Goal: Task Accomplishment & Management: Manage account settings

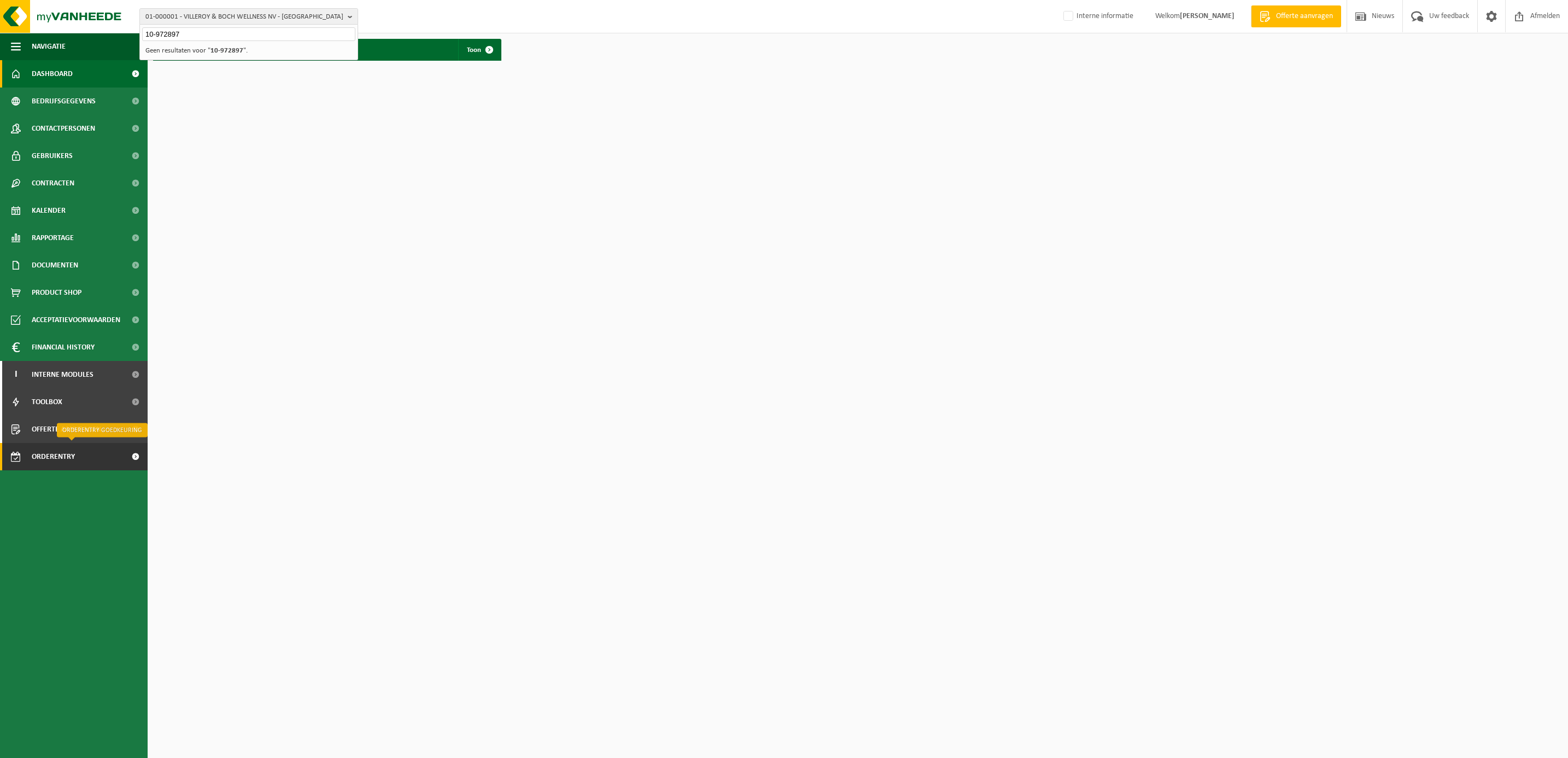
click at [69, 458] on span "Orderentry Goedkeuring" at bounding box center [77, 457] width 92 height 27
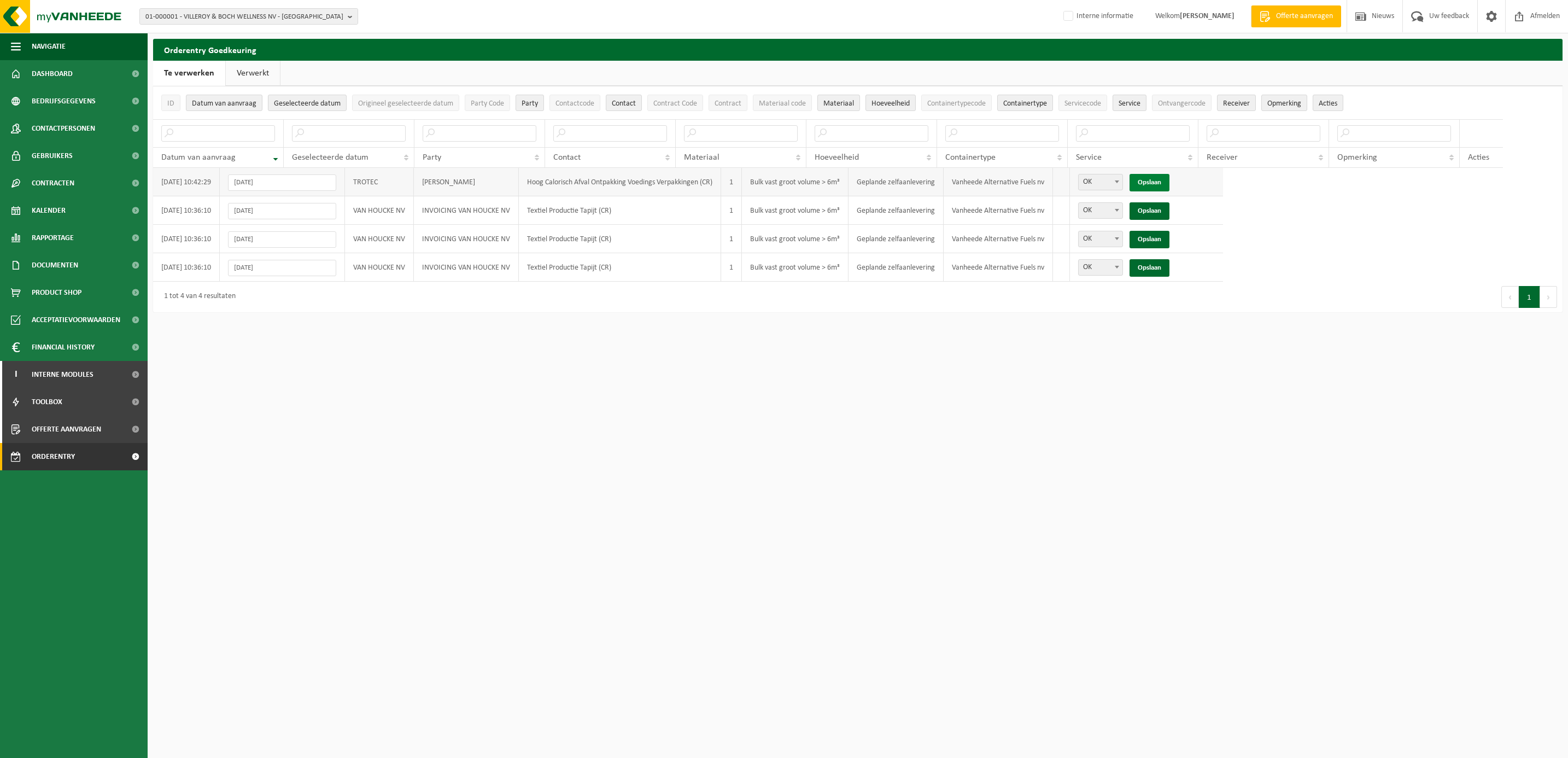
click at [1162, 179] on link "Opslaan" at bounding box center [1150, 183] width 40 height 18
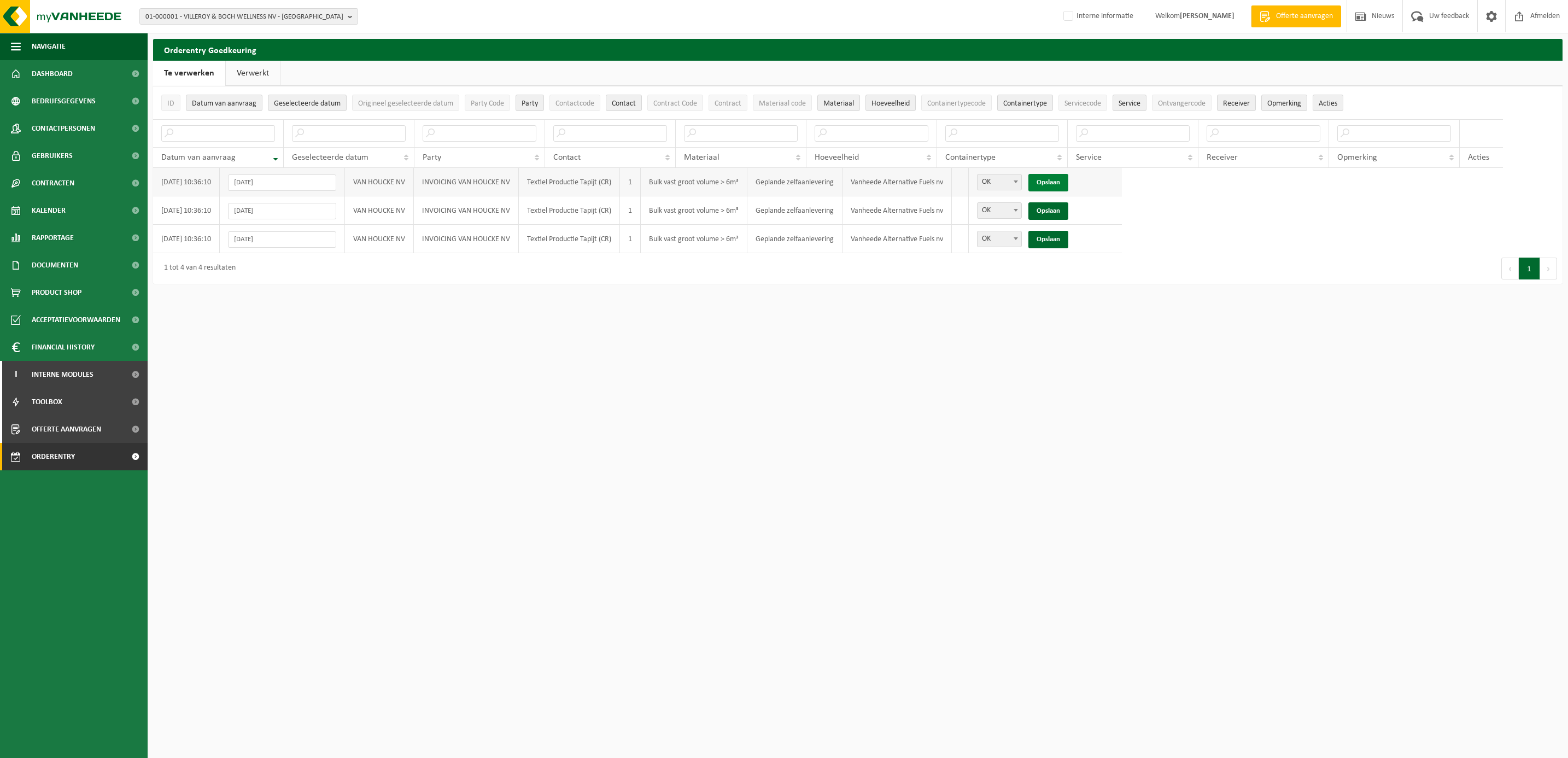
click at [1066, 184] on link "Opslaan" at bounding box center [1048, 183] width 40 height 18
click at [1066, 181] on link "Opslaan" at bounding box center [1048, 183] width 40 height 18
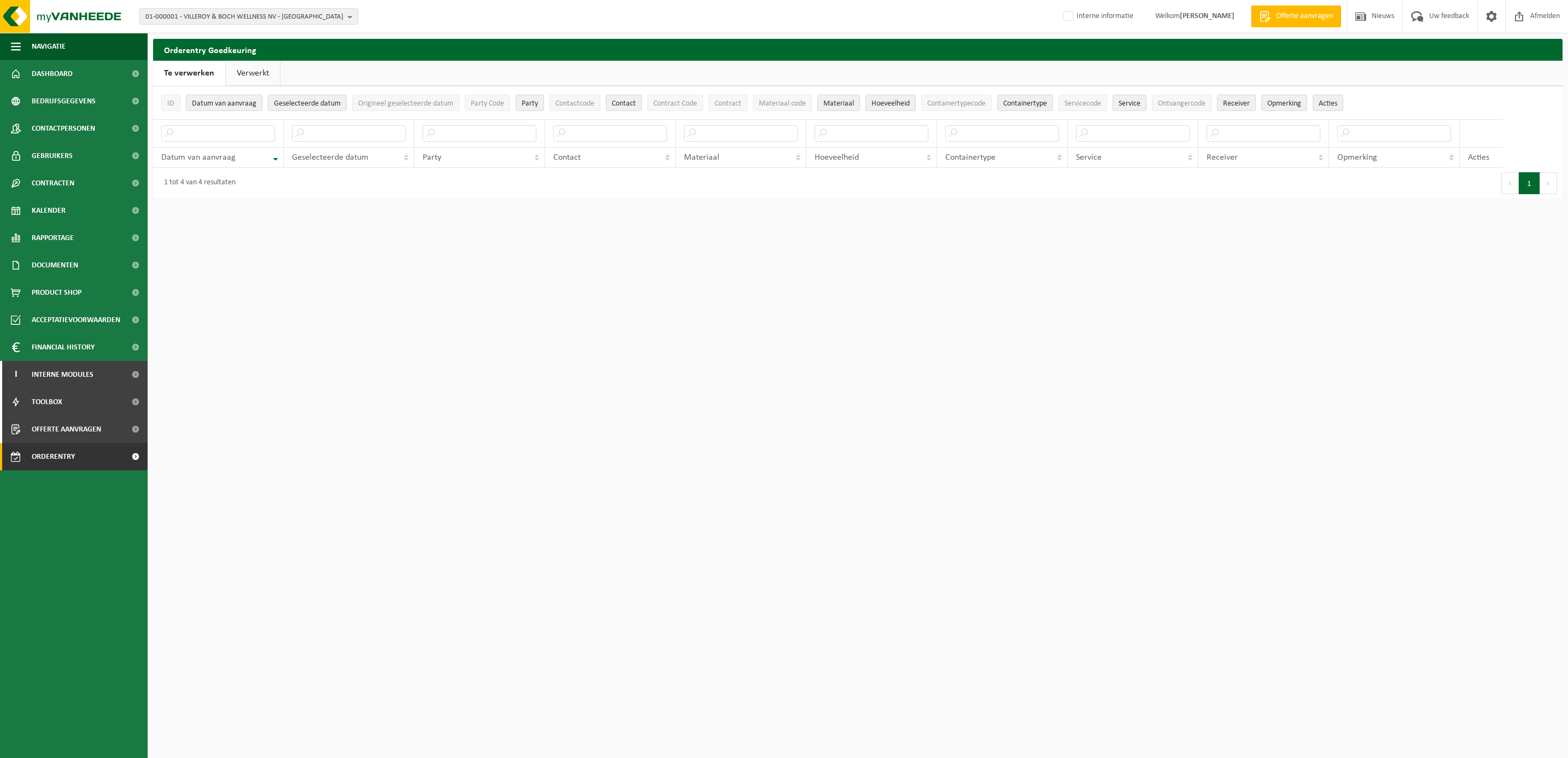
click at [251, 72] on link "Verwerkt" at bounding box center [253, 73] width 54 height 25
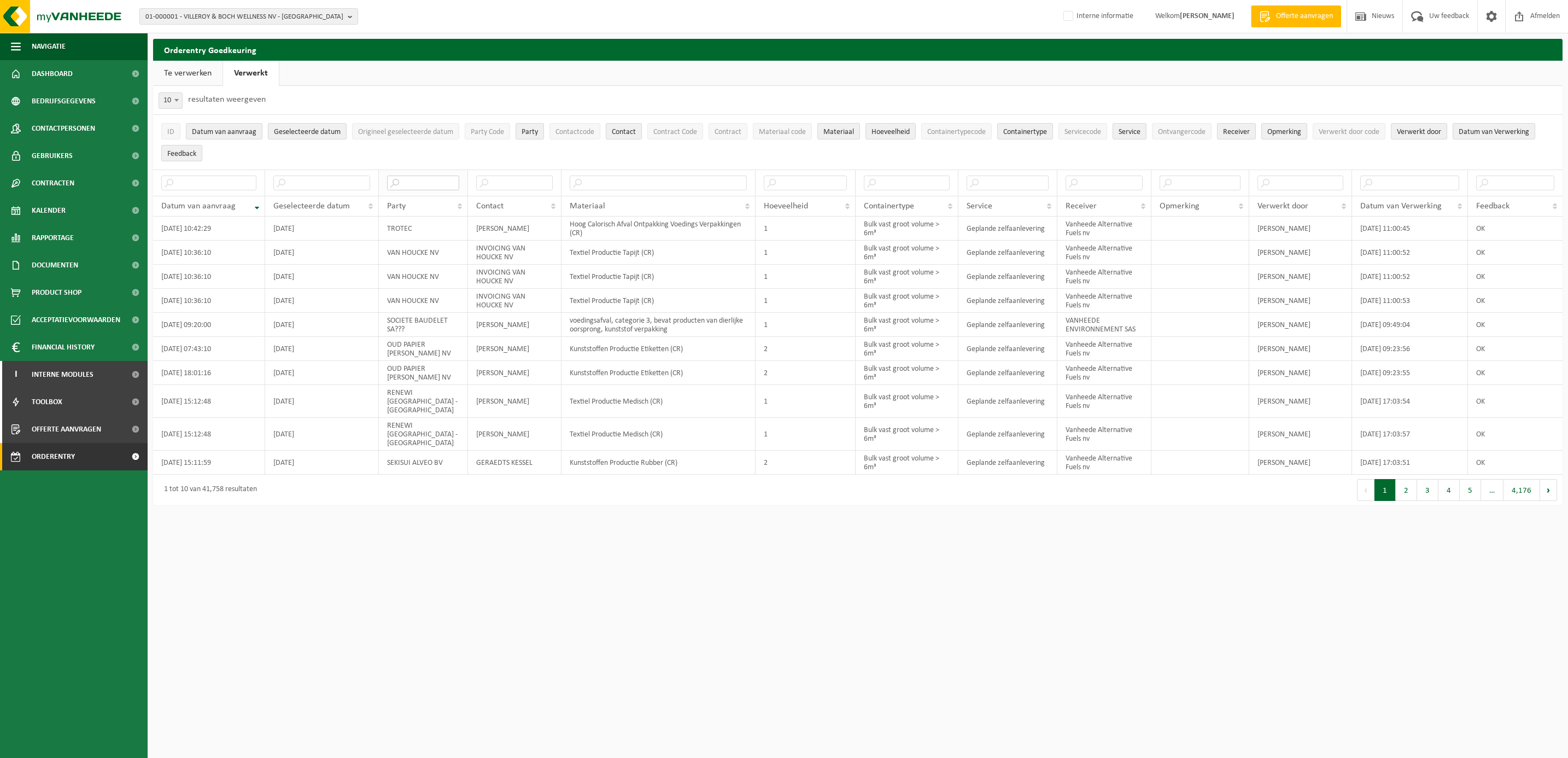
click at [407, 181] on input "text" at bounding box center [423, 183] width 72 height 15
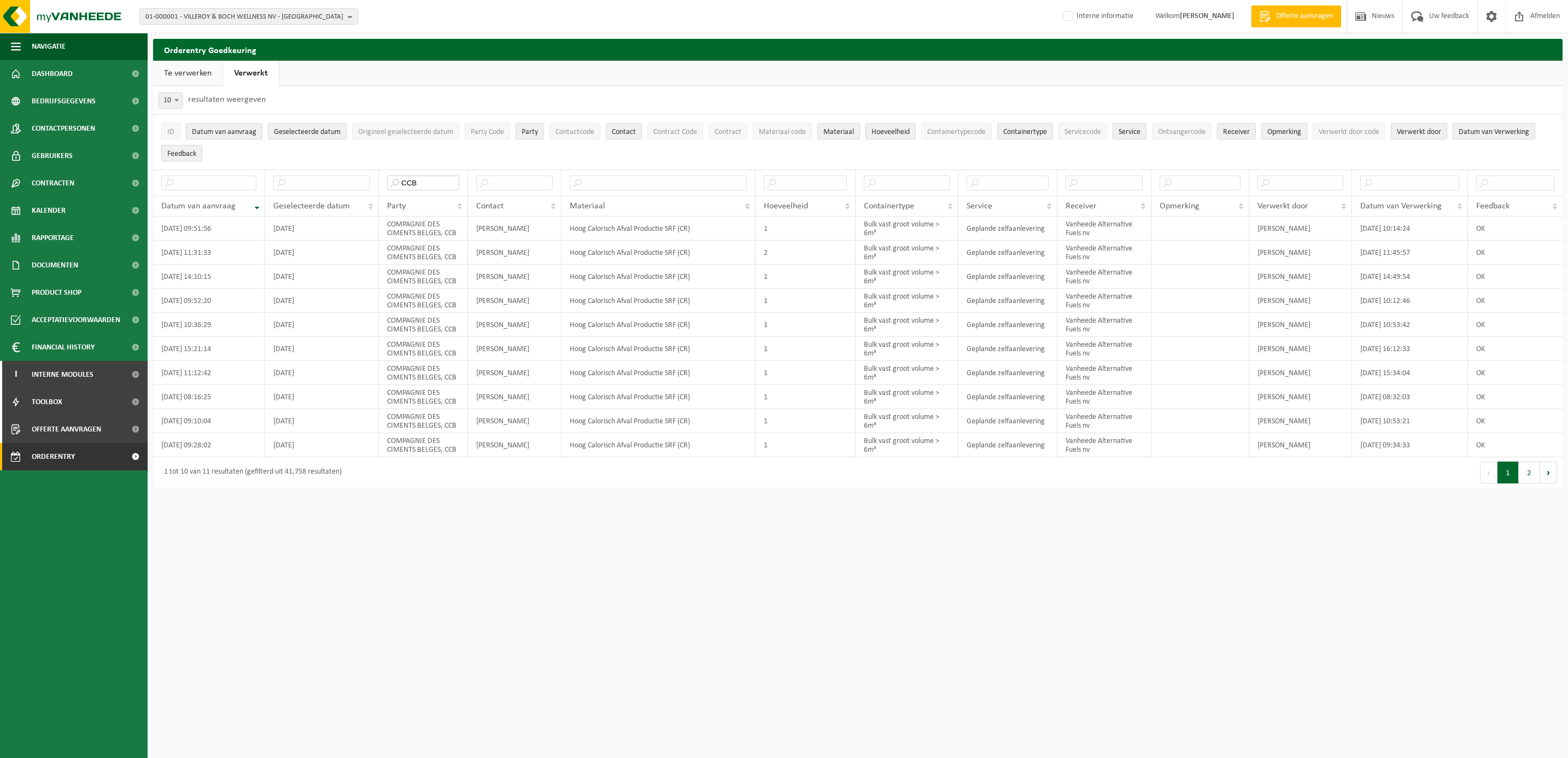
type input "CCB"
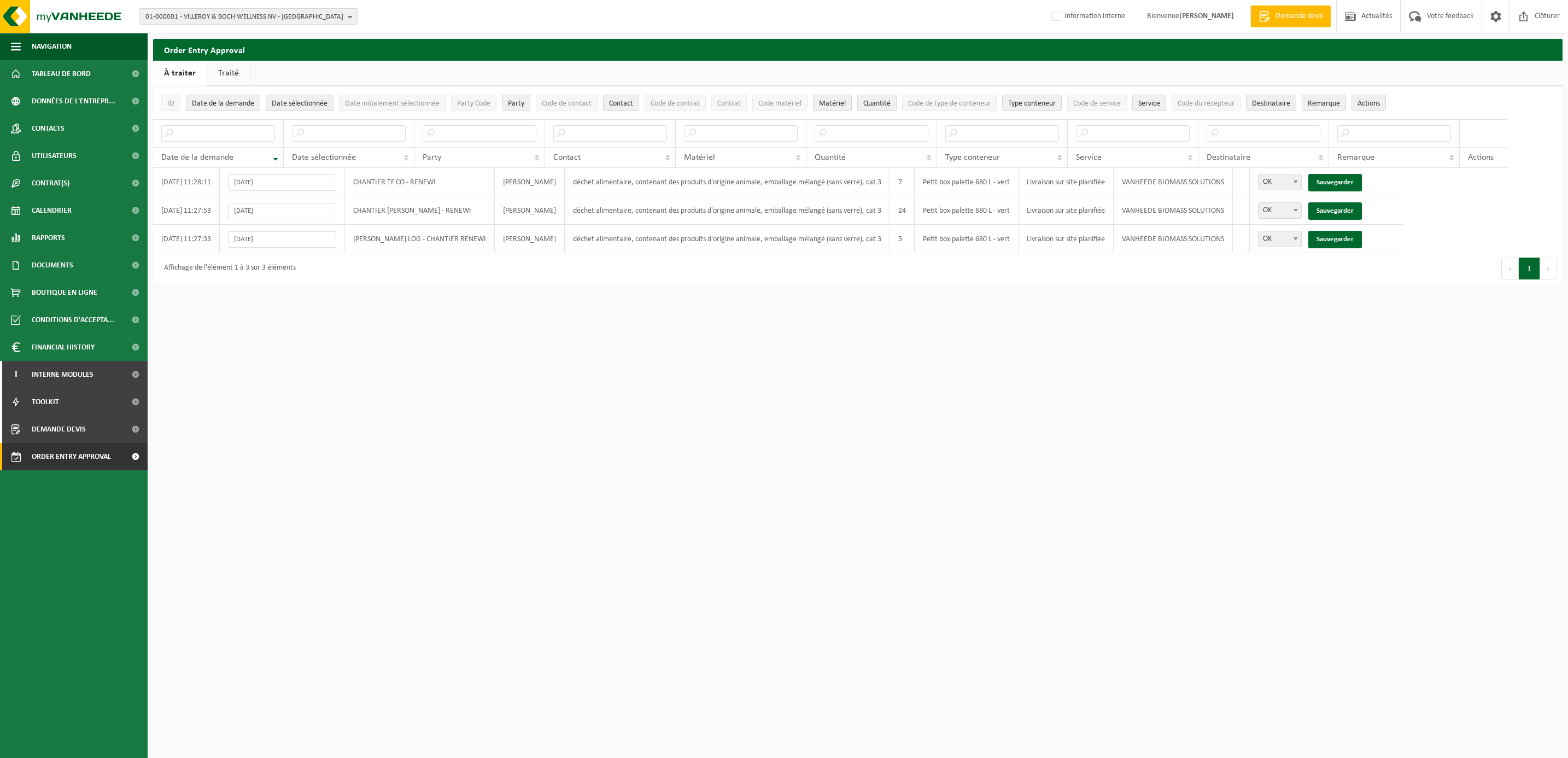
click at [228, 69] on link "Traité" at bounding box center [228, 73] width 43 height 25
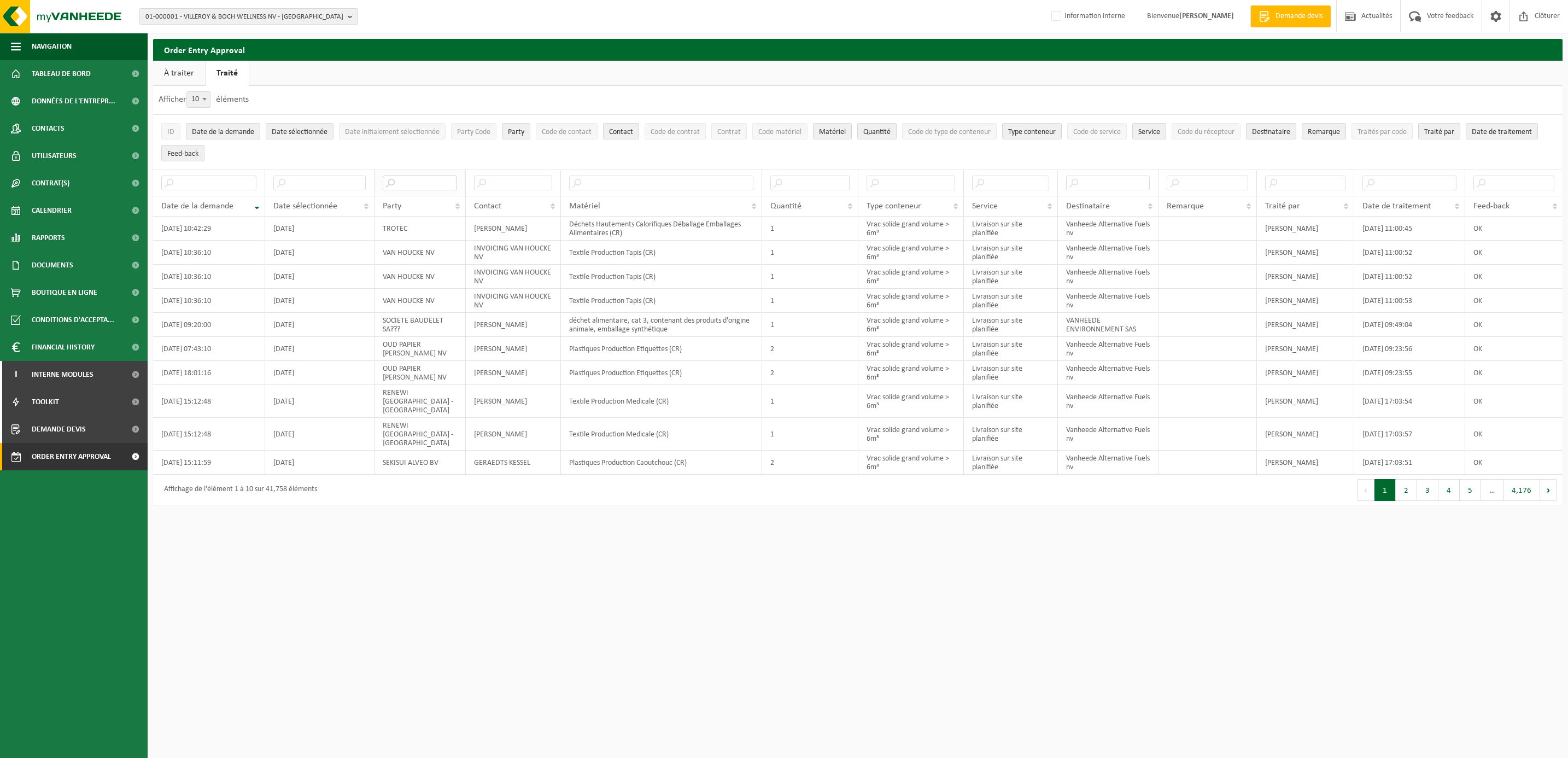
click at [408, 186] on input "text" at bounding box center [420, 183] width 74 height 15
type input "ccb"
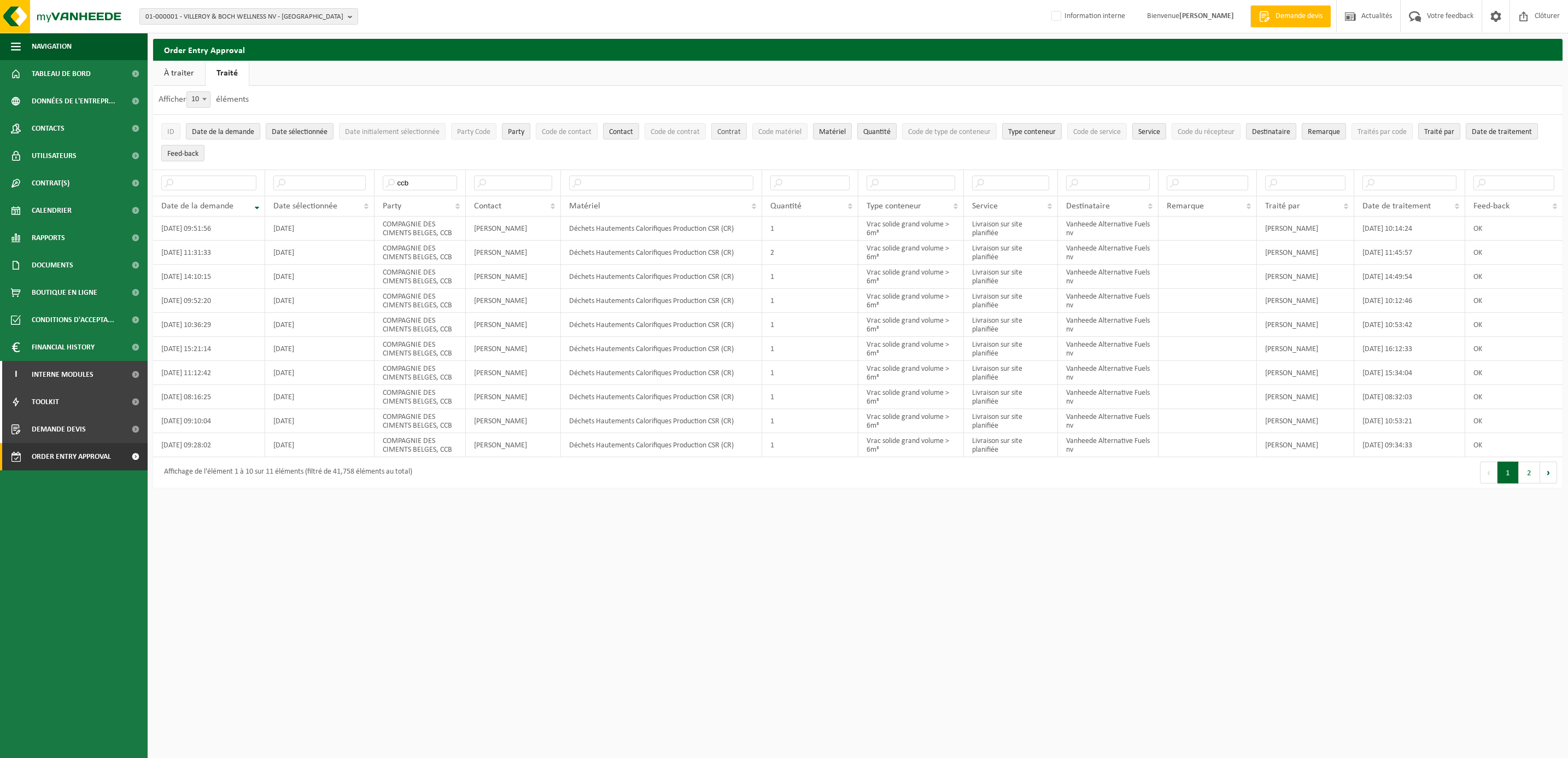
click at [724, 130] on span "Contrat" at bounding box center [729, 132] width 24 height 8
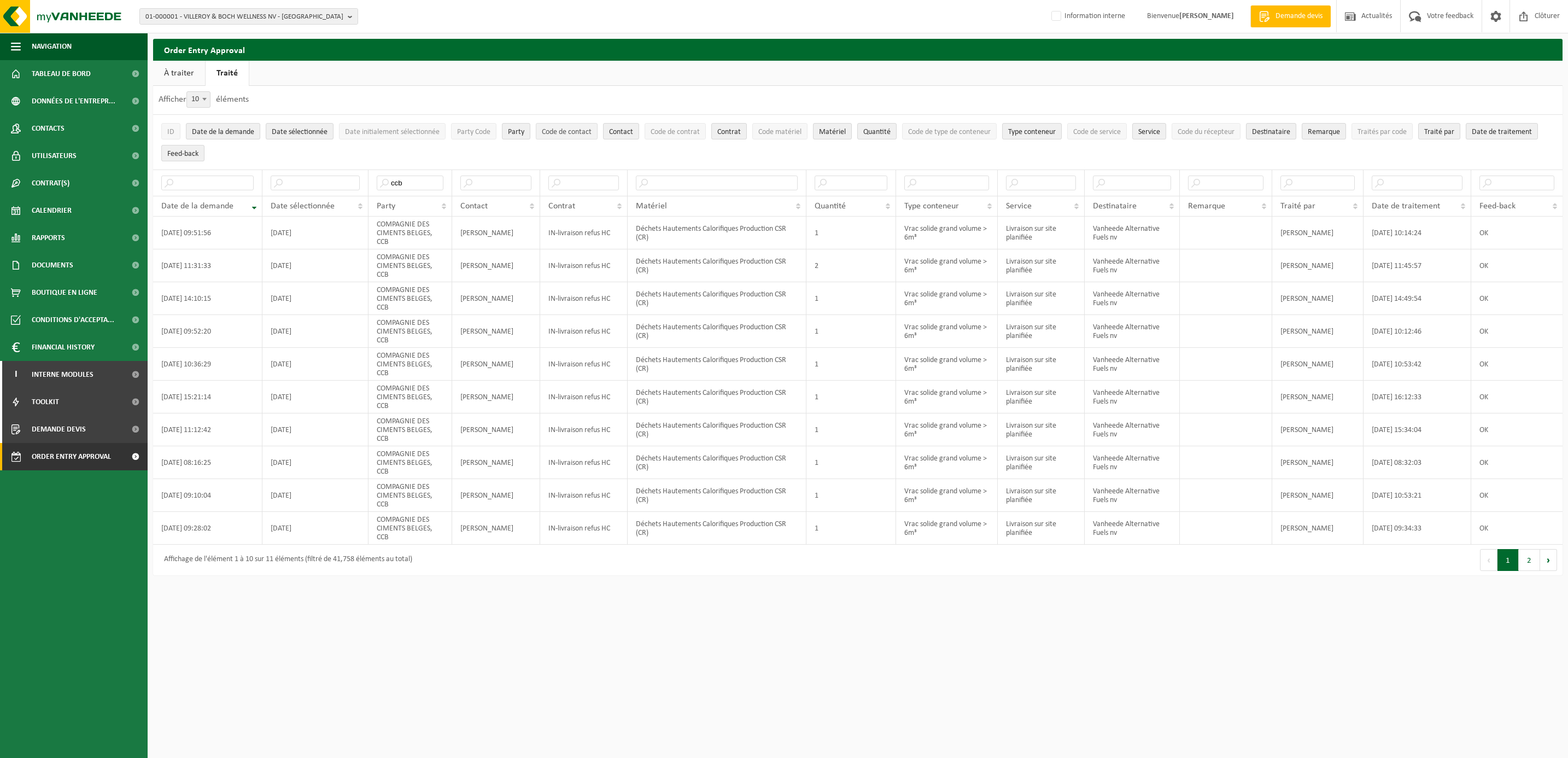
click at [576, 132] on span "Code de contact" at bounding box center [567, 132] width 50 height 8
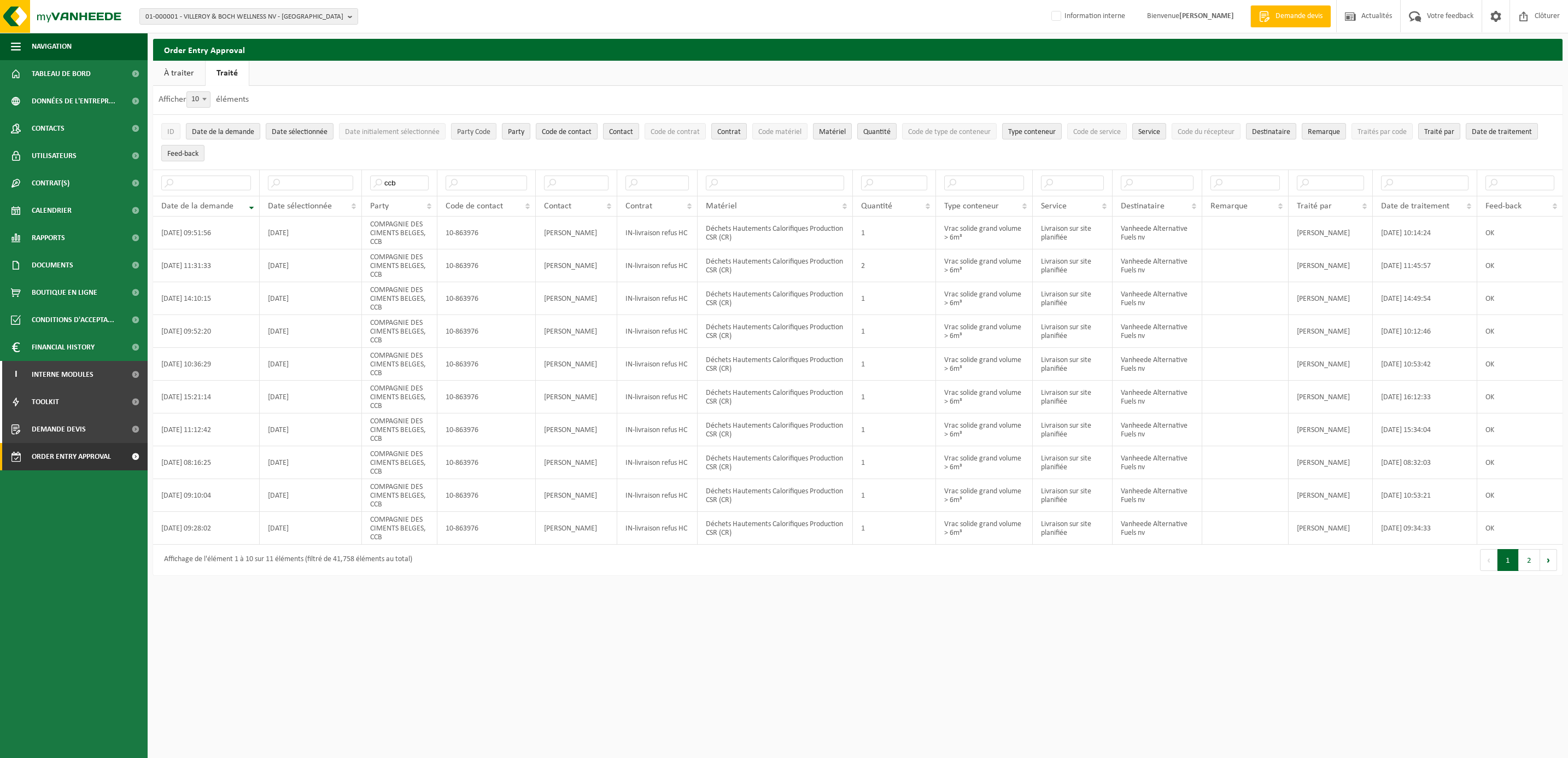
click at [491, 130] on span "Party Code" at bounding box center [474, 132] width 33 height 8
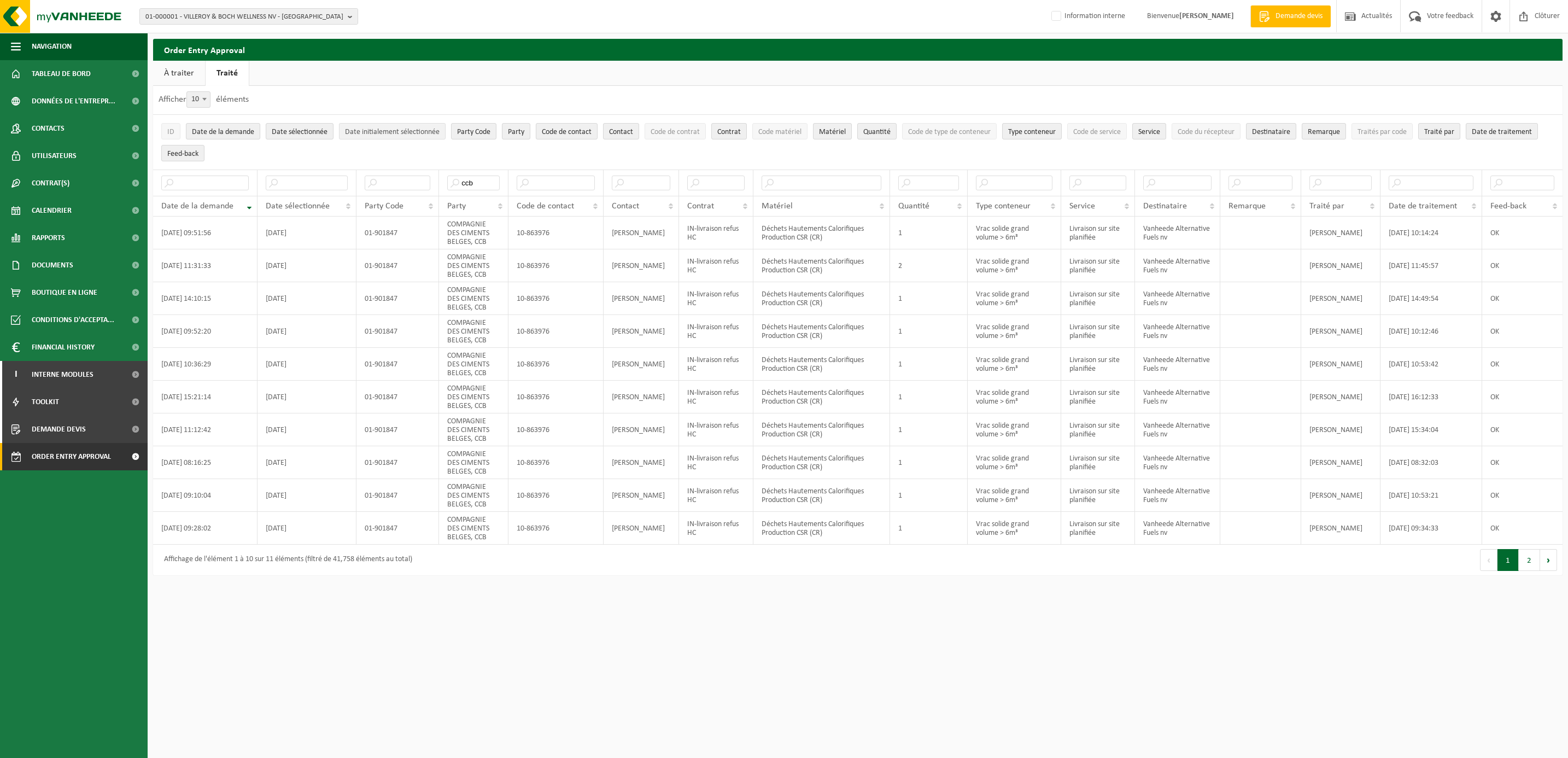
click at [425, 130] on span "Date initialement sélectionnée" at bounding box center [392, 132] width 94 height 8
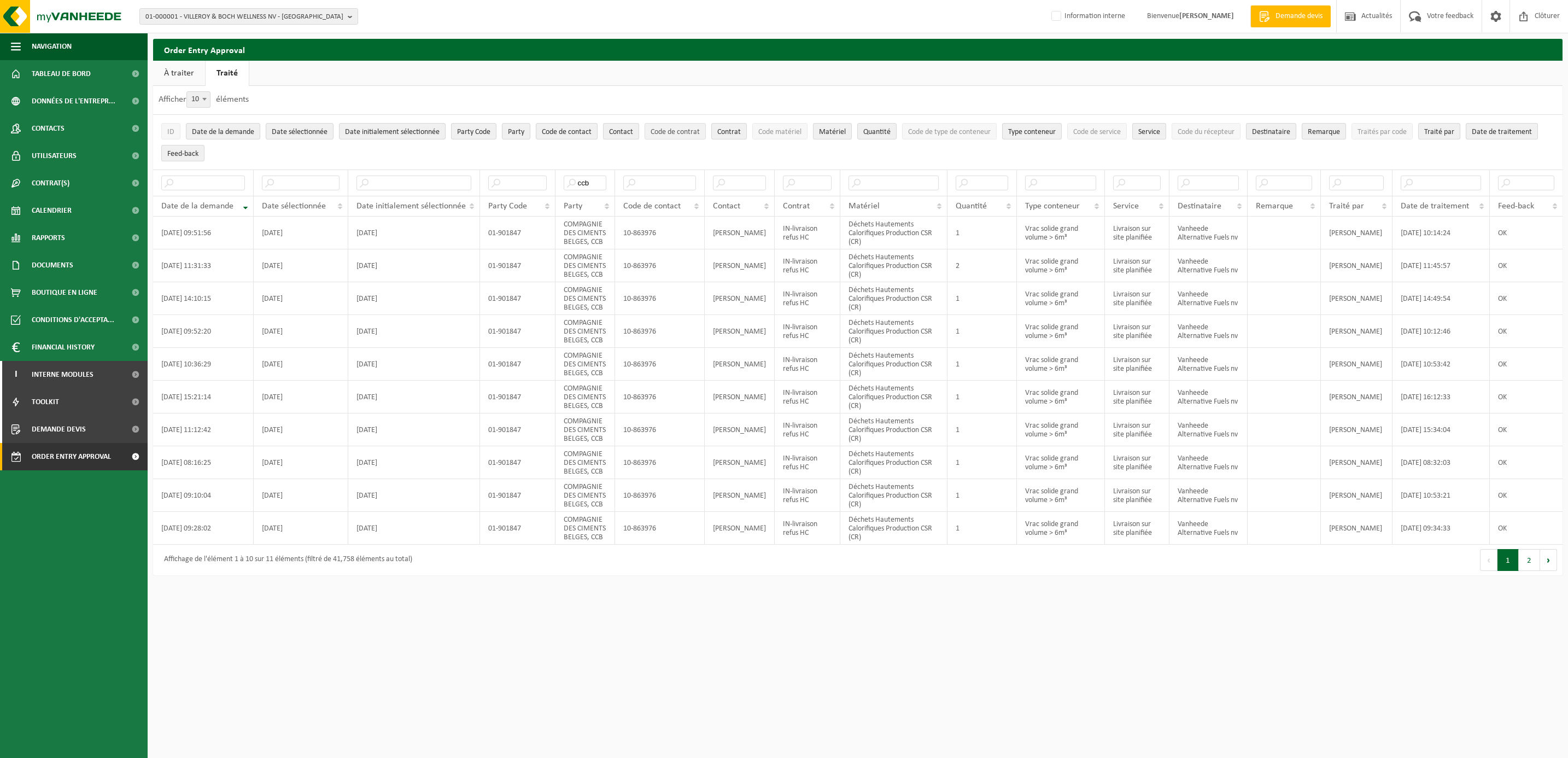
click at [684, 125] on button "Code de contrat" at bounding box center [675, 131] width 61 height 16
